Goal: Book appointment/travel/reservation

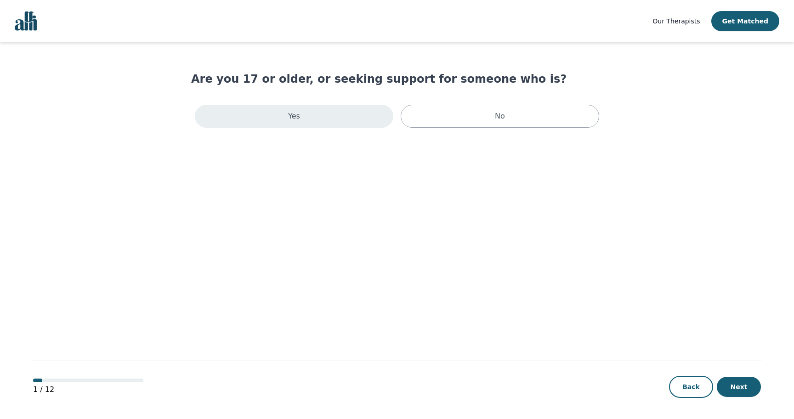
click at [342, 111] on div "Yes" at bounding box center [294, 116] width 198 height 23
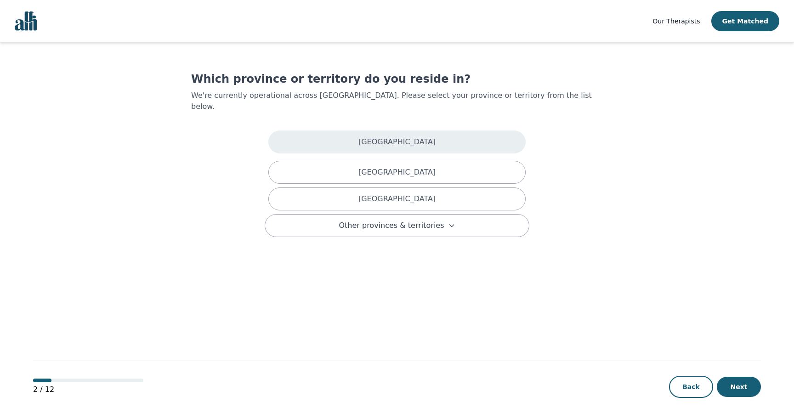
click at [327, 132] on div "[GEOGRAPHIC_DATA]" at bounding box center [396, 141] width 257 height 23
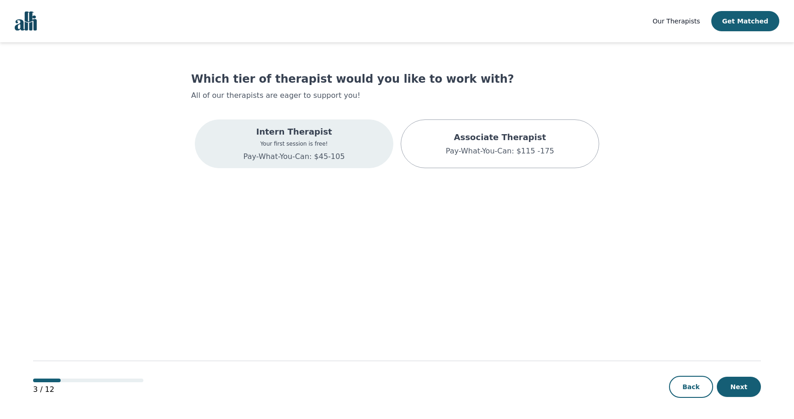
click at [249, 149] on div "Intern Therapist Your first session is free! Pay-What-You-Can: $45-105" at bounding box center [294, 143] width 198 height 49
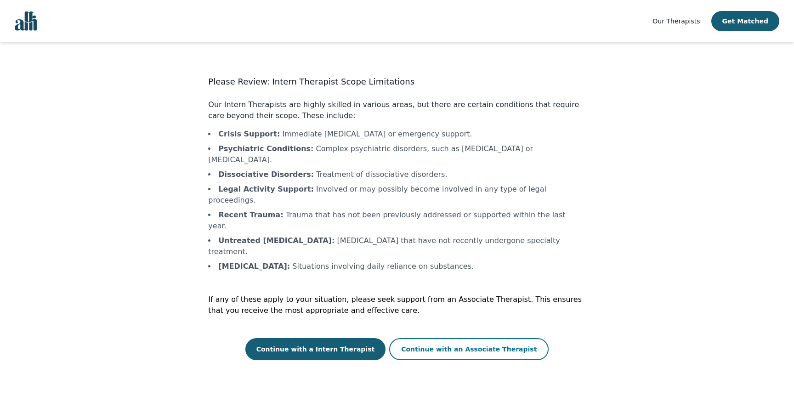
click at [422, 338] on button "Continue with an Associate Therapist" at bounding box center [468, 349] width 159 height 22
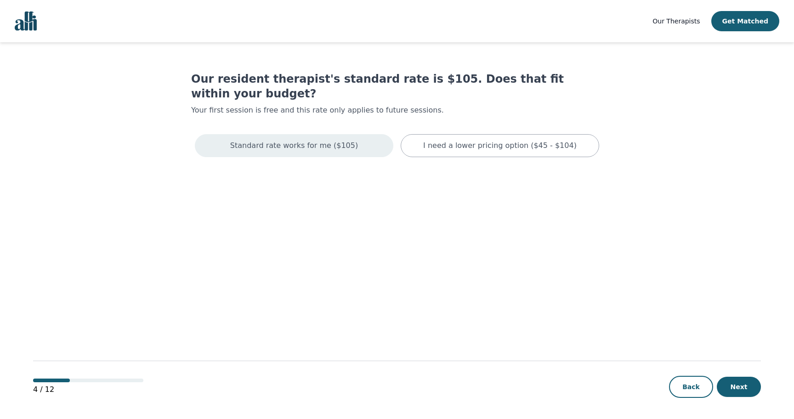
click at [344, 140] on p "Standard rate works for me ($105)" at bounding box center [294, 145] width 128 height 11
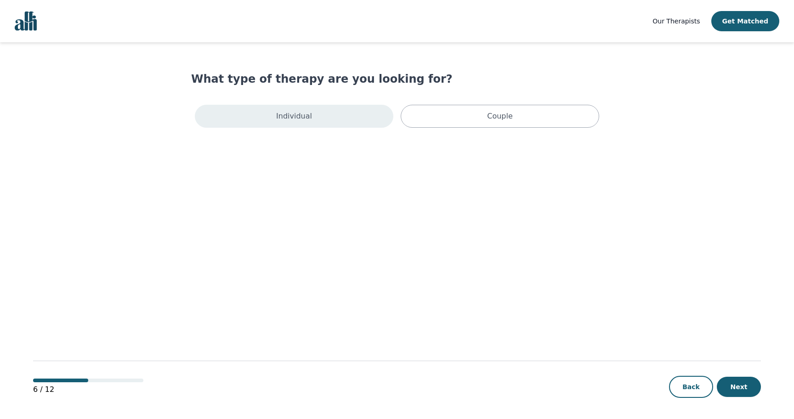
click at [318, 122] on div "Individual" at bounding box center [294, 116] width 198 height 23
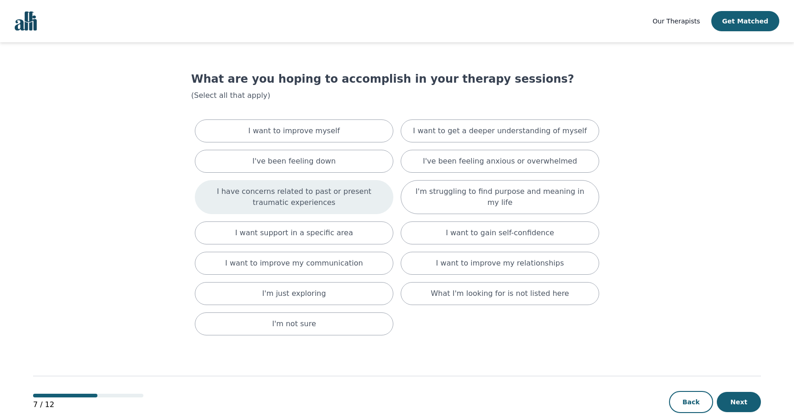
click at [380, 193] on p "I have concerns related to past or present traumatic experiences" at bounding box center [294, 197] width 176 height 22
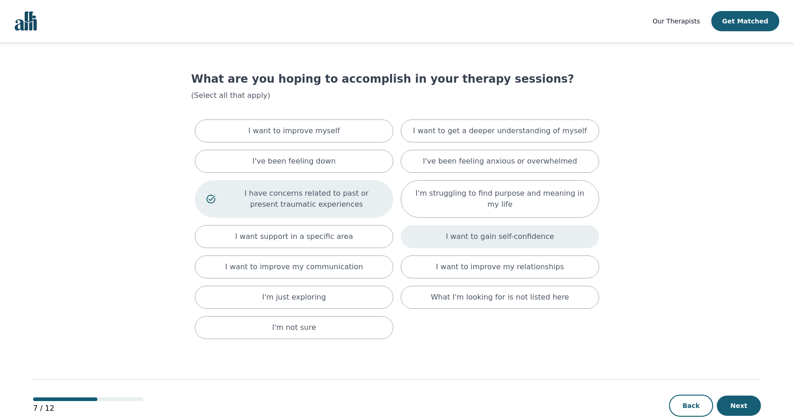
click at [476, 232] on p "I want to gain self-confidence" at bounding box center [500, 236] width 108 height 11
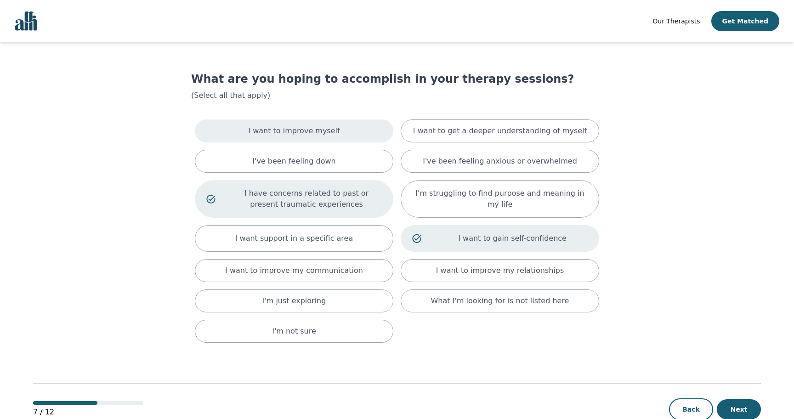
click at [334, 128] on div "I want to improve myself" at bounding box center [294, 130] width 198 height 23
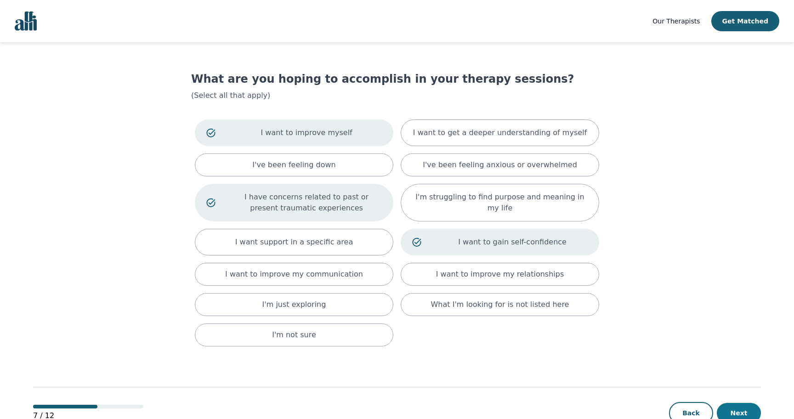
click at [742, 409] on button "Next" at bounding box center [739, 413] width 44 height 20
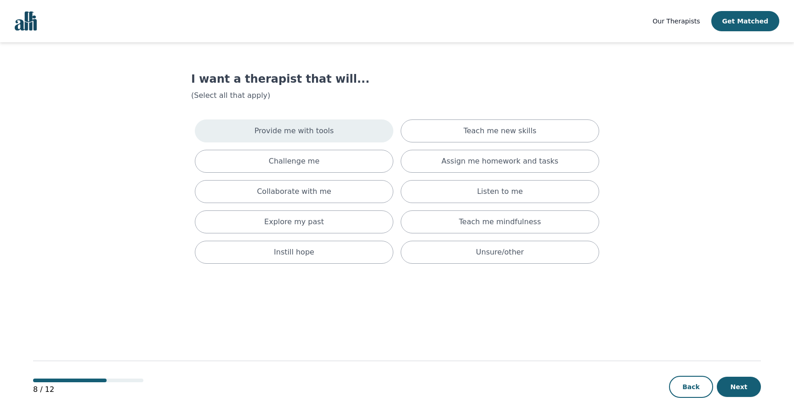
click at [317, 134] on p "Provide me with tools" at bounding box center [294, 130] width 79 height 11
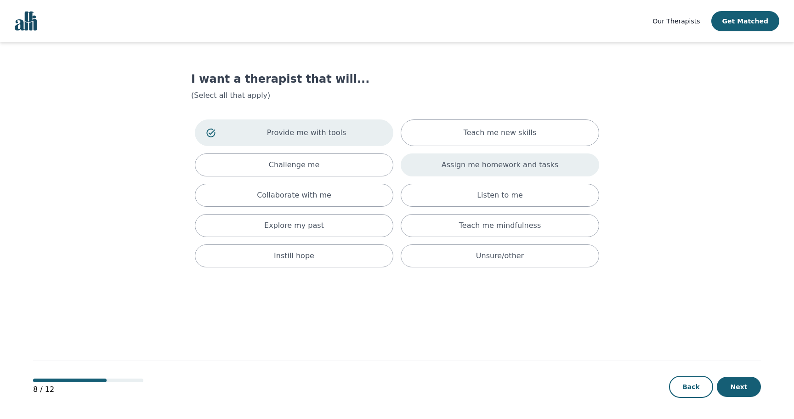
click at [504, 163] on p "Assign me homework and tasks" at bounding box center [500, 164] width 117 height 11
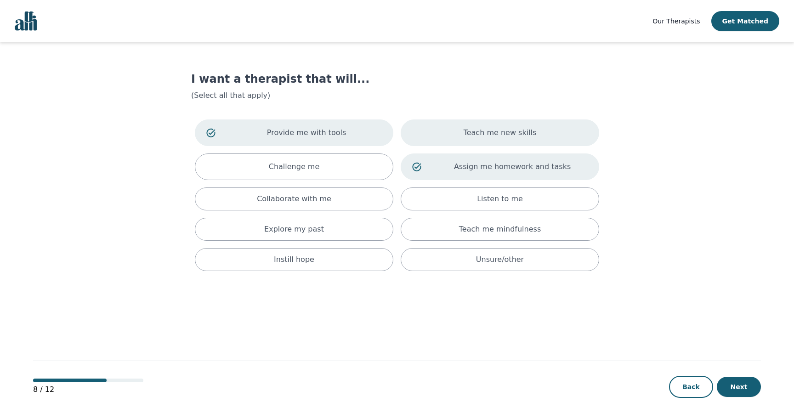
click at [509, 137] on p "Teach me new skills" at bounding box center [500, 132] width 73 height 11
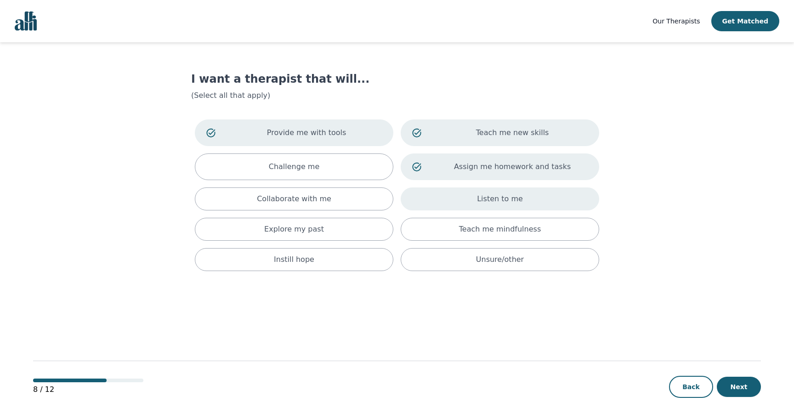
click at [511, 196] on p "Listen to me" at bounding box center [500, 198] width 46 height 11
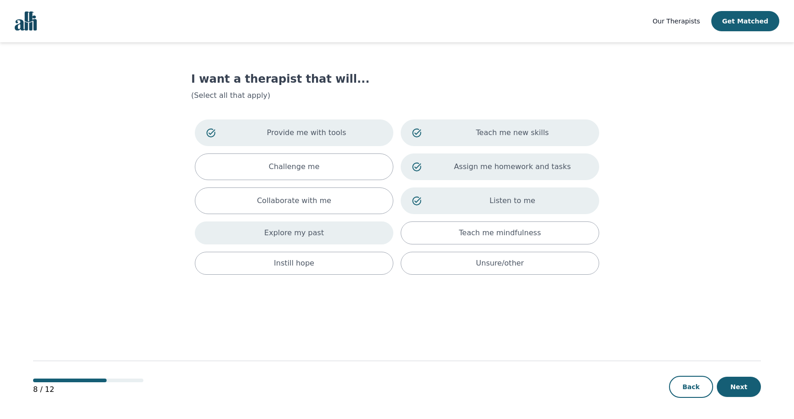
click at [364, 236] on div "Explore my past" at bounding box center [294, 232] width 198 height 23
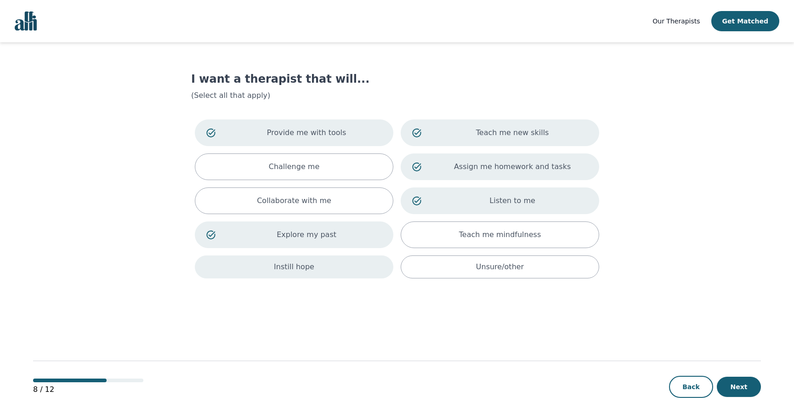
drag, startPoint x: 369, startPoint y: 271, endPoint x: 378, endPoint y: 269, distance: 8.8
click at [369, 270] on div "Instill hope" at bounding box center [294, 266] width 198 height 23
drag, startPoint x: 740, startPoint y: 381, endPoint x: 724, endPoint y: 370, distance: 19.2
click at [741, 381] on button "Next" at bounding box center [739, 387] width 44 height 20
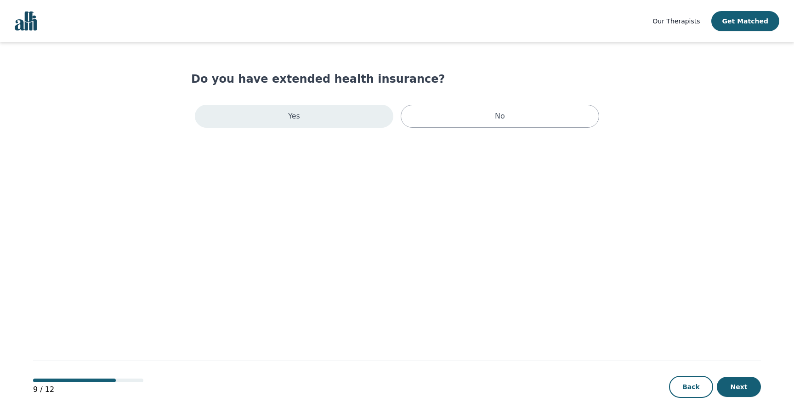
click at [347, 121] on div "Yes" at bounding box center [294, 116] width 198 height 23
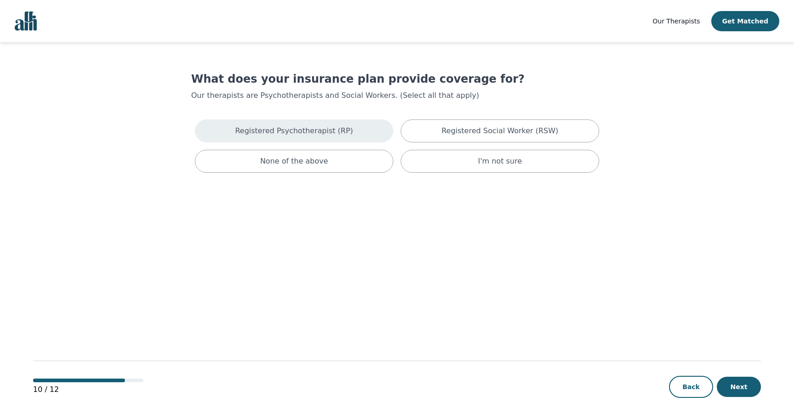
click at [354, 135] on div "Registered Psychotherapist (RP)" at bounding box center [294, 130] width 198 height 23
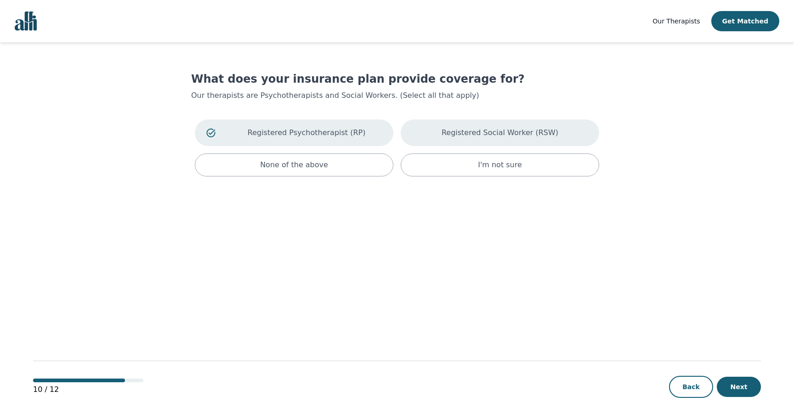
click at [432, 134] on div "Registered Social Worker (RSW)" at bounding box center [500, 132] width 198 height 27
click at [738, 384] on button "Next" at bounding box center [739, 387] width 44 height 20
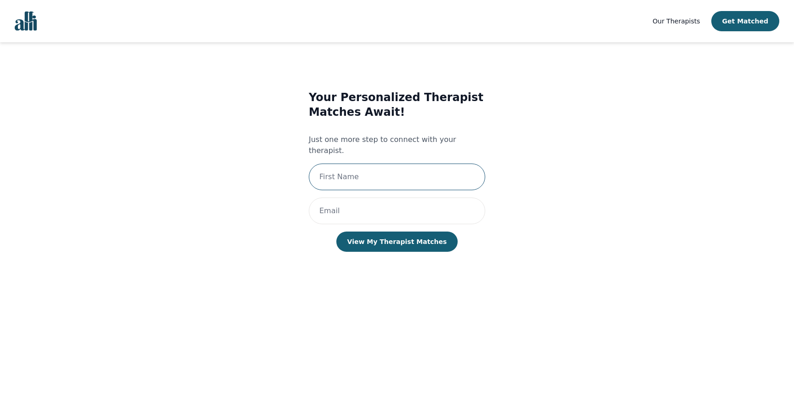
click at [344, 164] on input "text" at bounding box center [397, 177] width 176 height 27
type input "[PERSON_NAME]"
click at [334, 201] on input "email" at bounding box center [397, 211] width 176 height 27
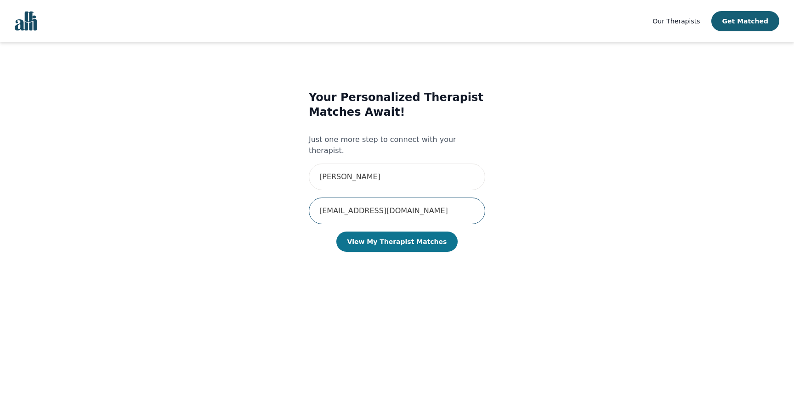
type input "[EMAIL_ADDRESS][DOMAIN_NAME]"
click at [410, 232] on button "View My Therapist Matches" at bounding box center [397, 242] width 122 height 20
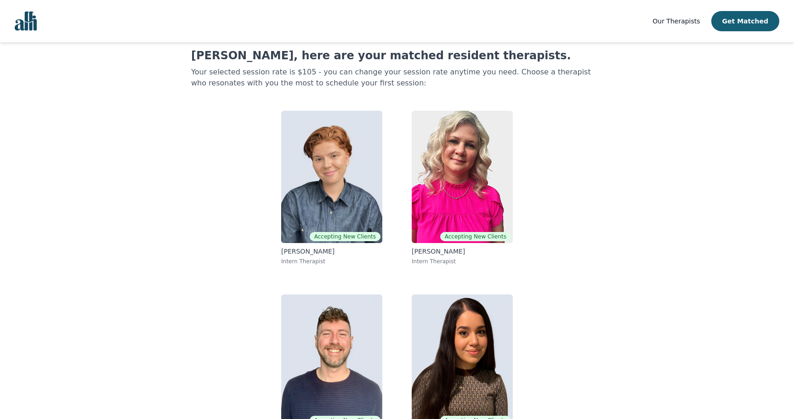
scroll to position [61, 0]
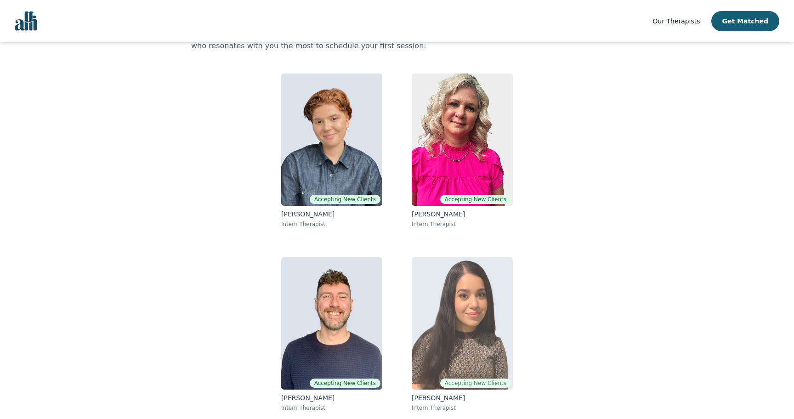
click at [429, 286] on img at bounding box center [462, 323] width 101 height 132
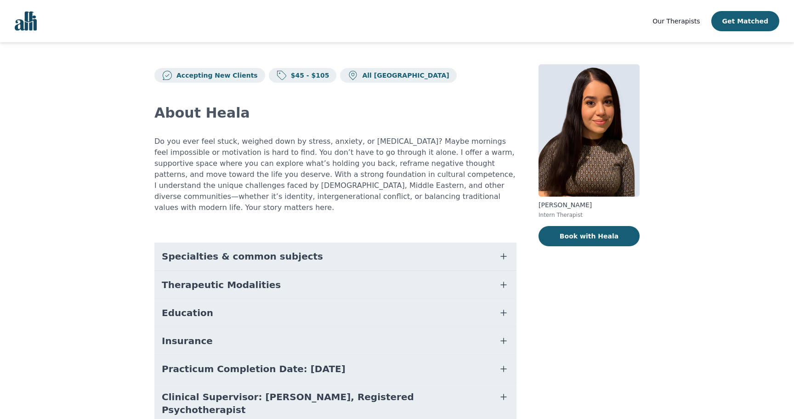
click at [438, 271] on button "Therapeutic Modalities" at bounding box center [335, 285] width 362 height 28
